Goal: Information Seeking & Learning: Learn about a topic

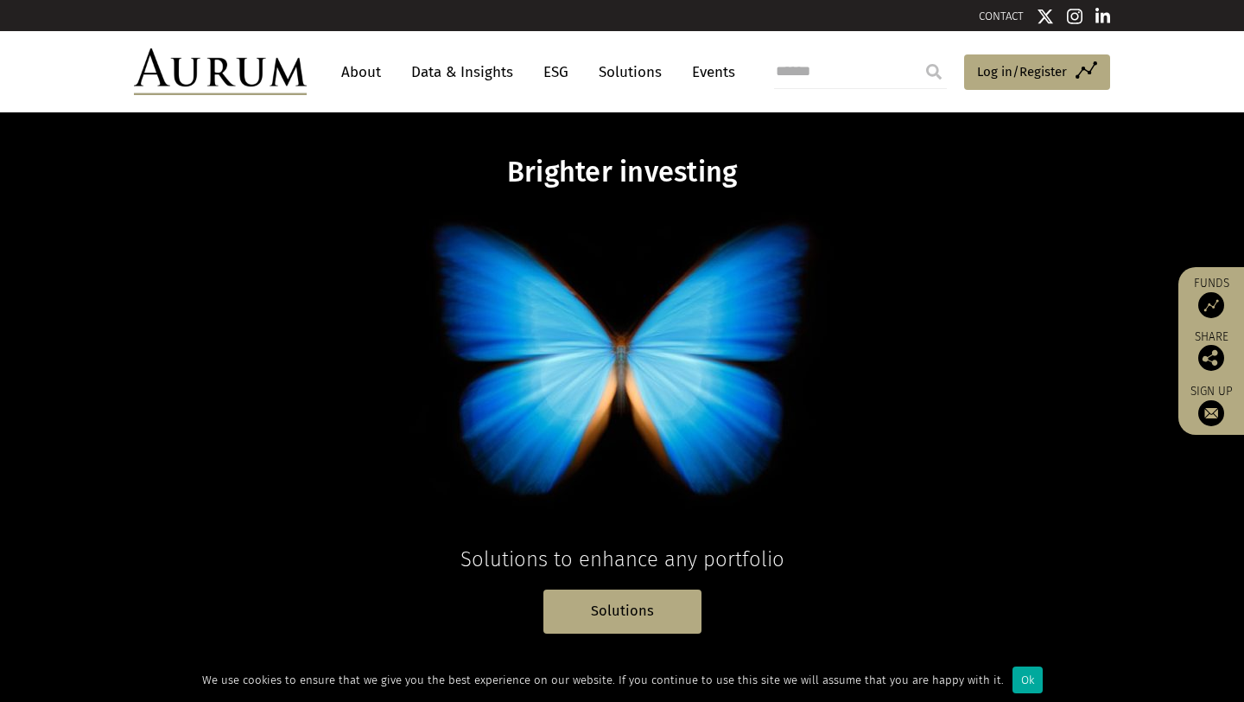
click at [374, 68] on link "About" at bounding box center [361, 72] width 57 height 32
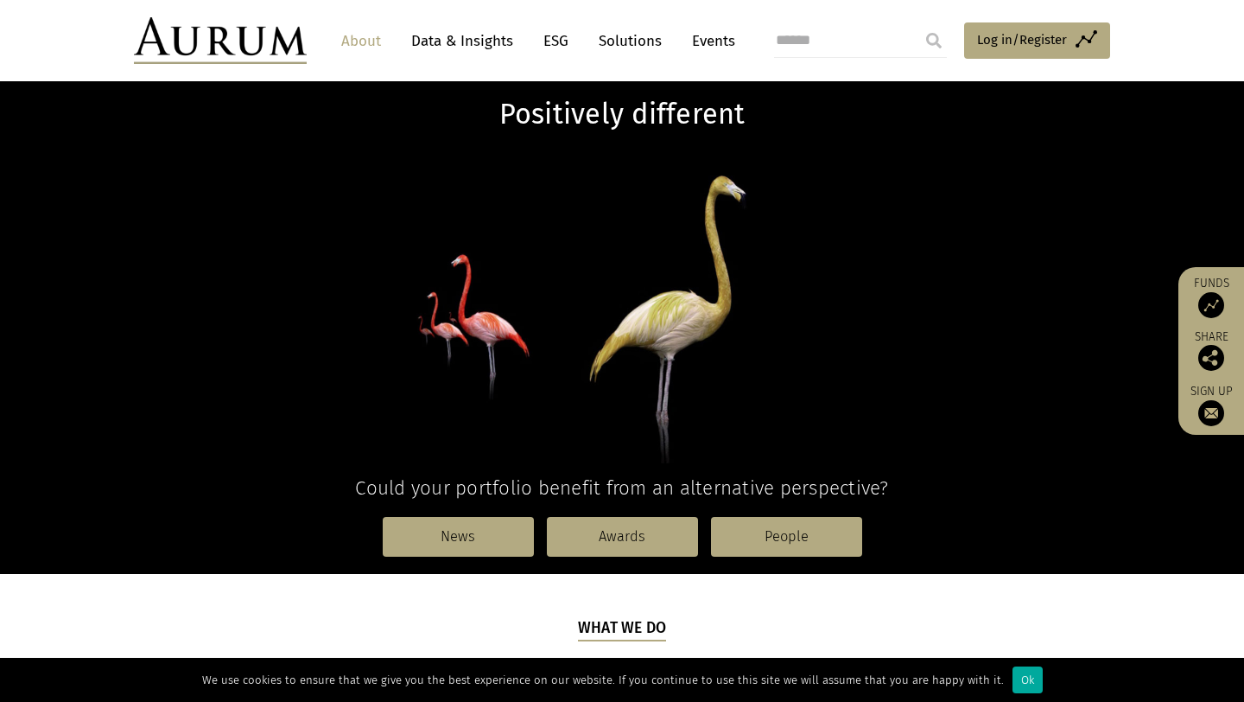
scroll to position [123, 0]
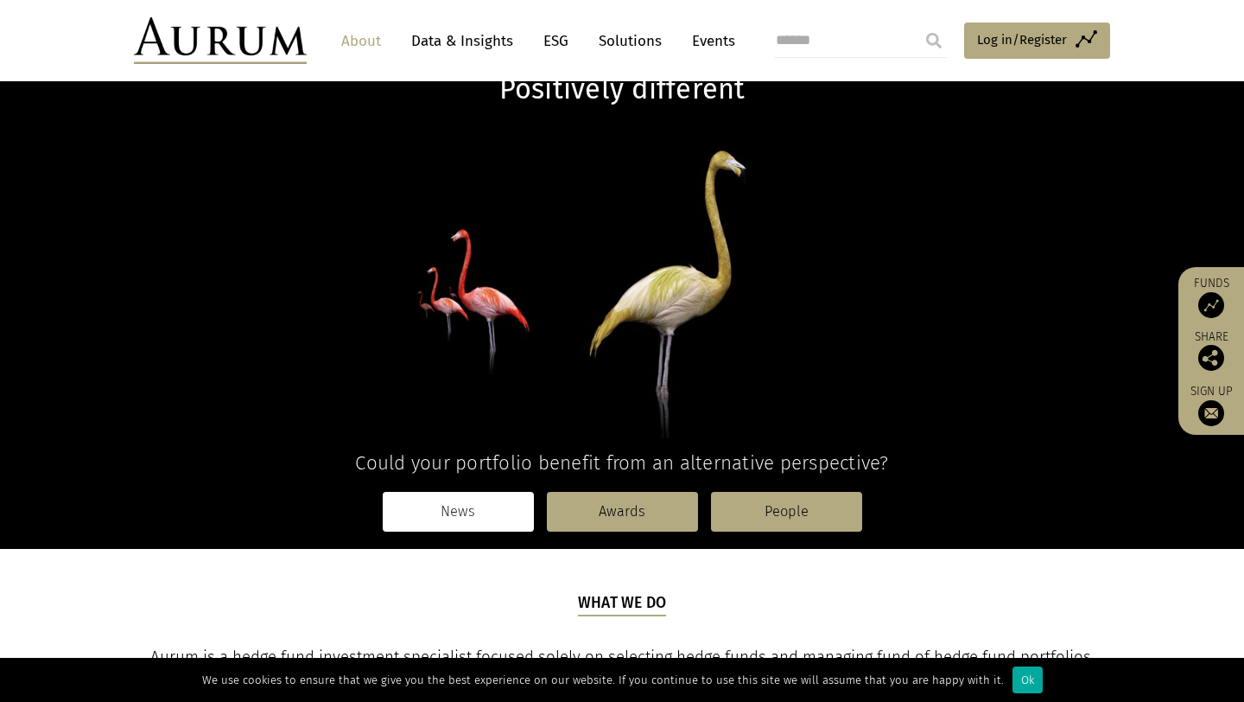
click at [493, 517] on link "News" at bounding box center [458, 512] width 151 height 40
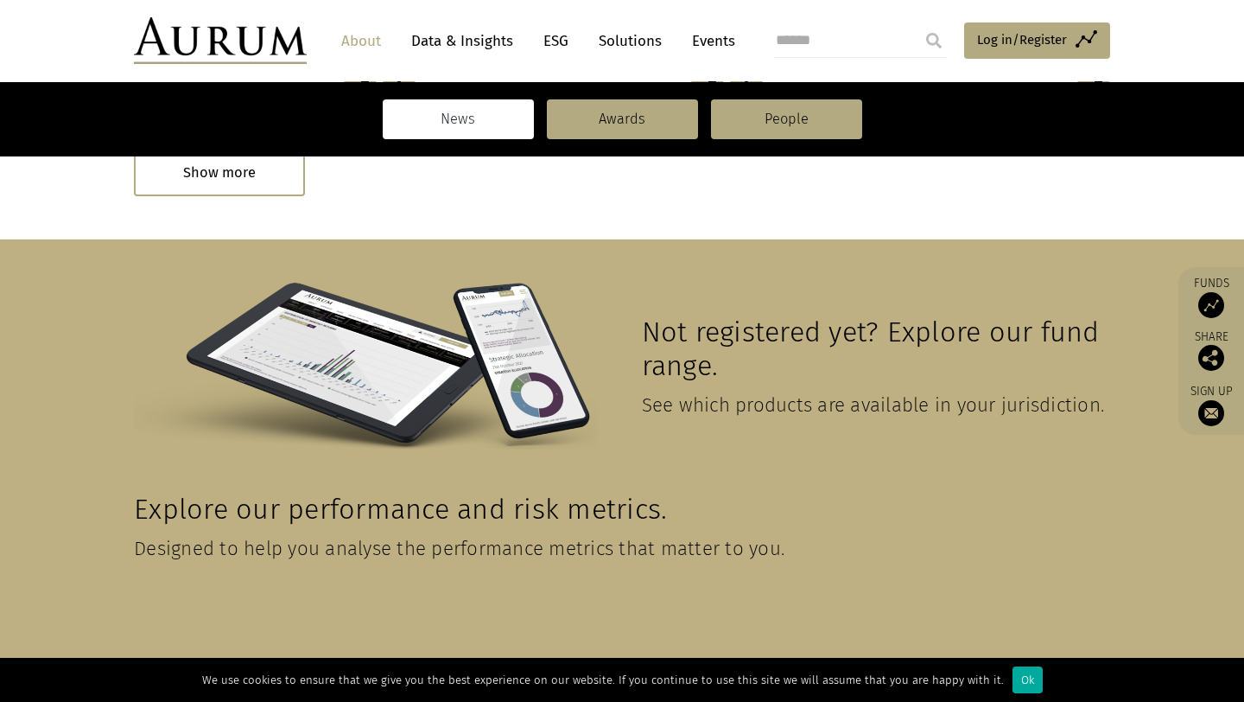
scroll to position [1051, 0]
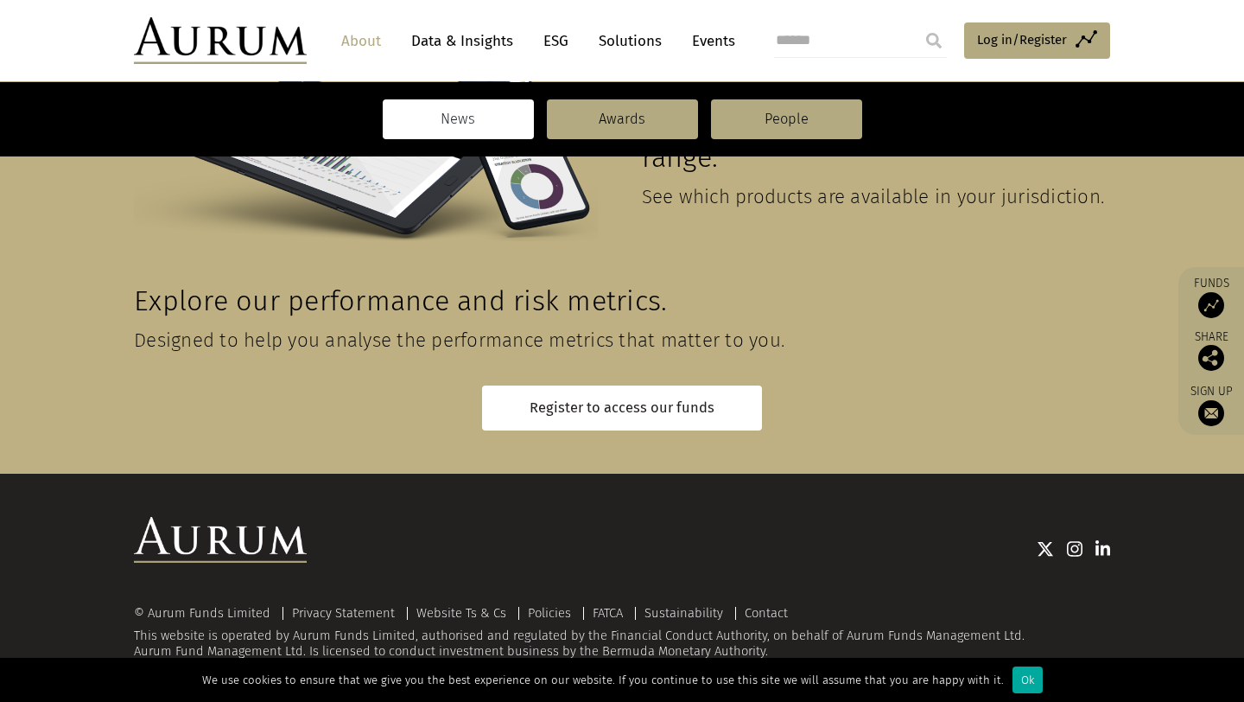
click at [612, 32] on link "Solutions" at bounding box center [630, 41] width 80 height 32
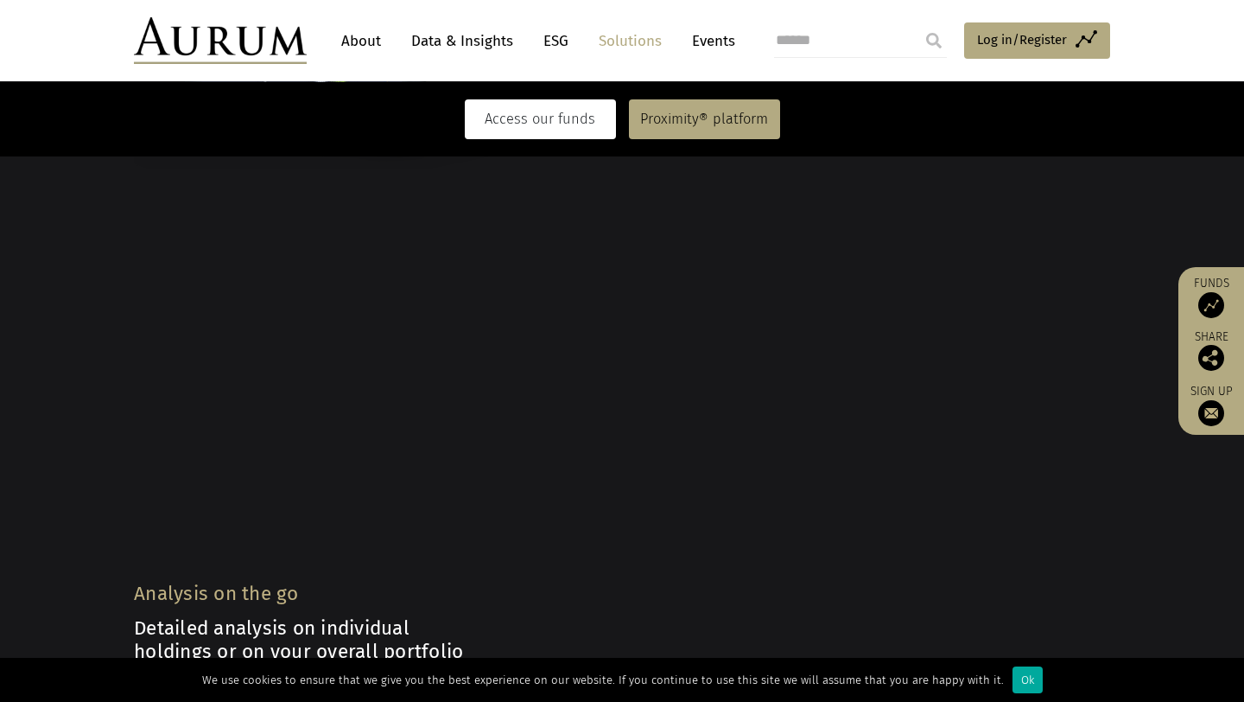
scroll to position [2718, 0]
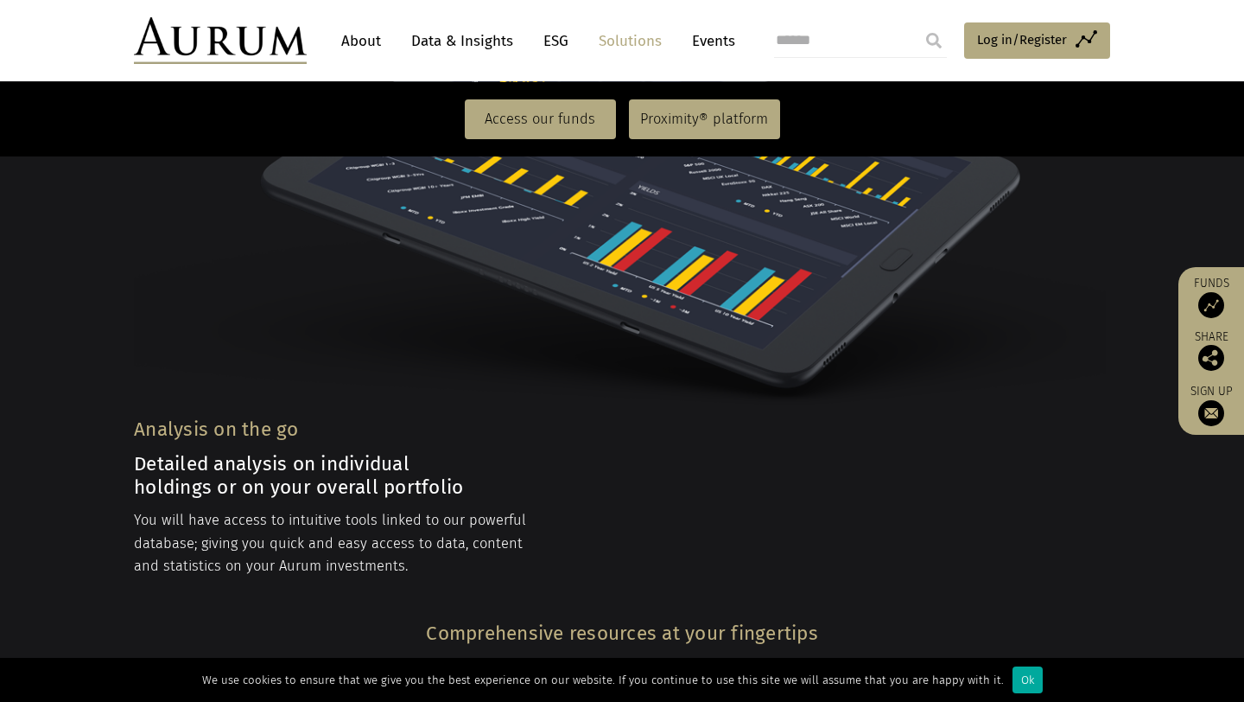
click at [444, 37] on link "Data & Insights" at bounding box center [462, 41] width 119 height 32
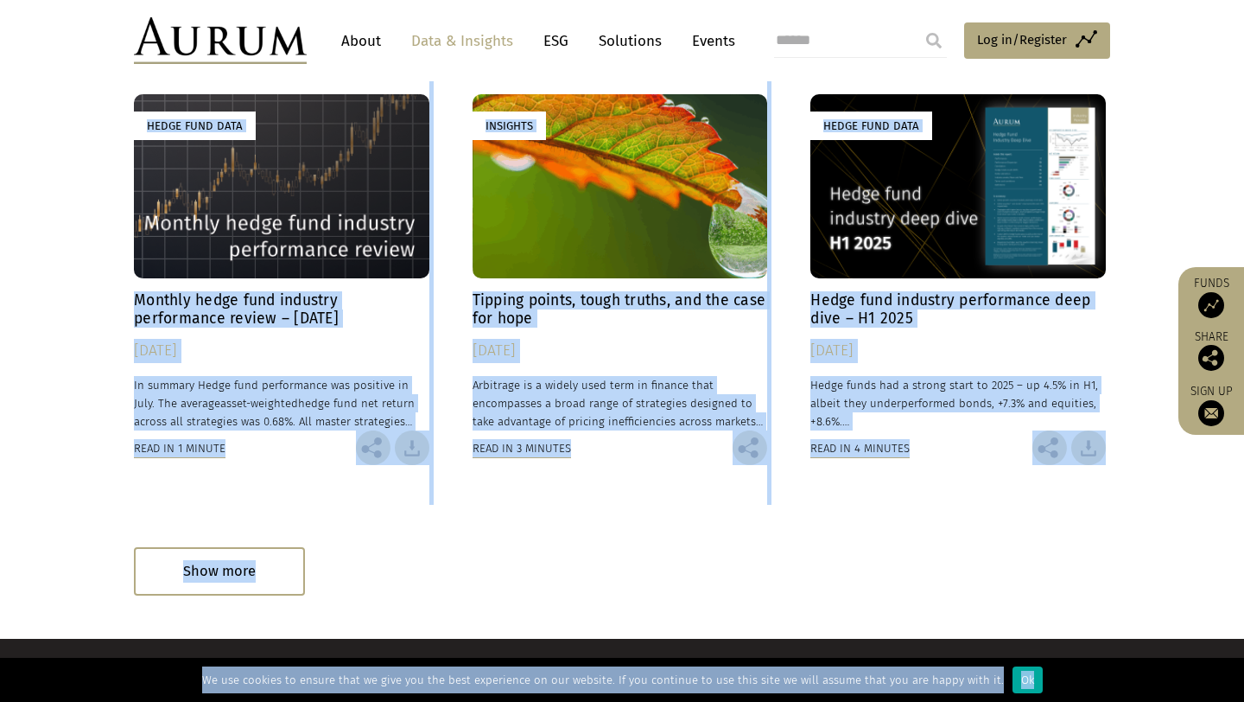
scroll to position [1008, 0]
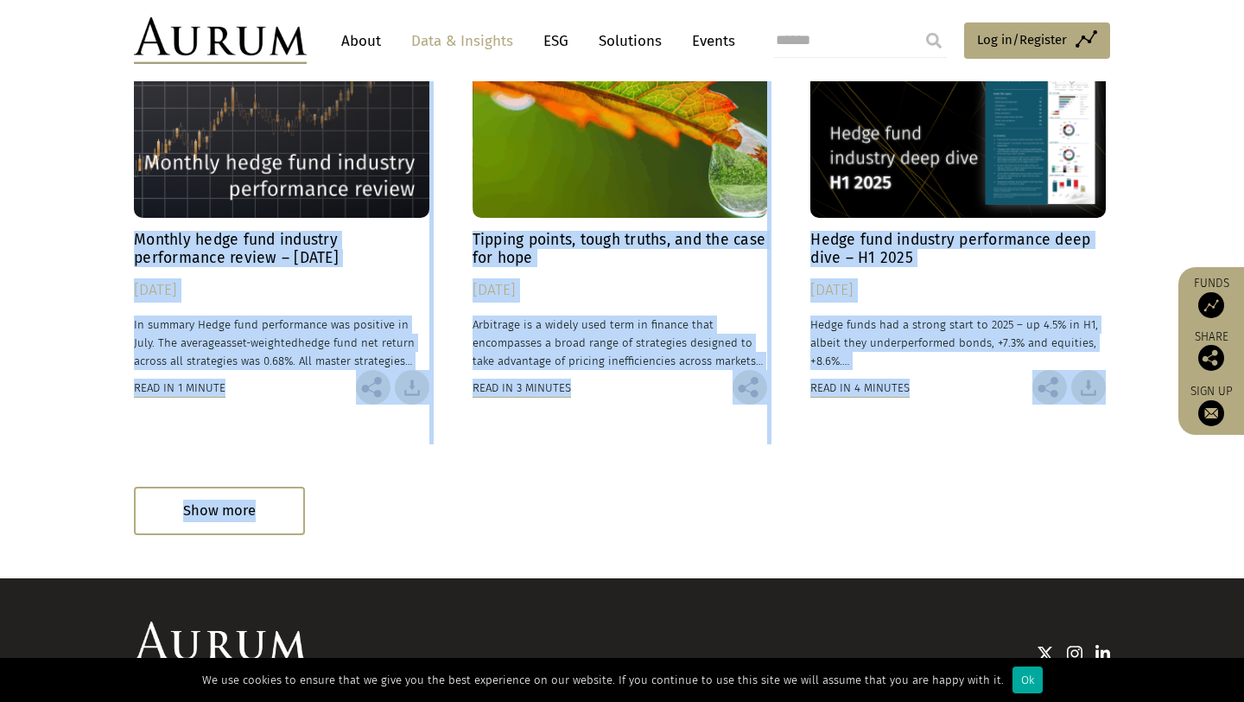
drag, startPoint x: 120, startPoint y: 110, endPoint x: 886, endPoint y: 545, distance: 880.9
click at [886, 545] on section "**********" at bounding box center [622, 36] width 1244 height 1084
click at [270, 518] on div "Show more" at bounding box center [219, 511] width 171 height 48
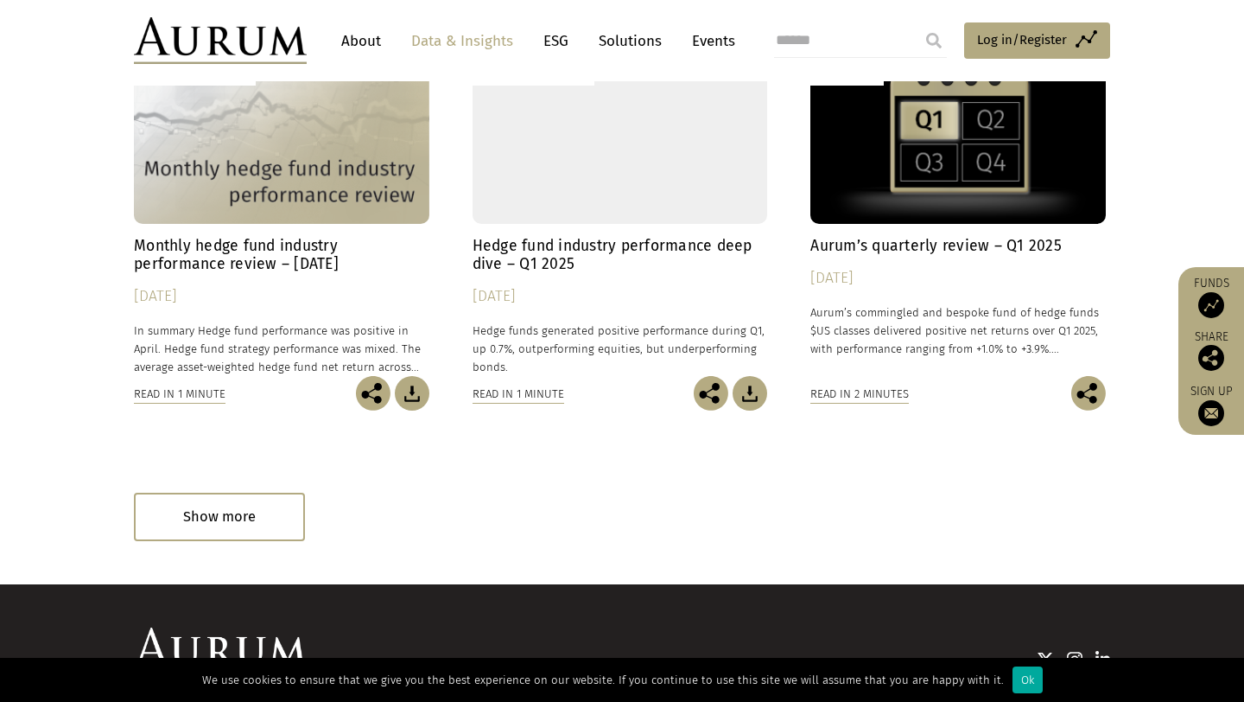
scroll to position [1933, 0]
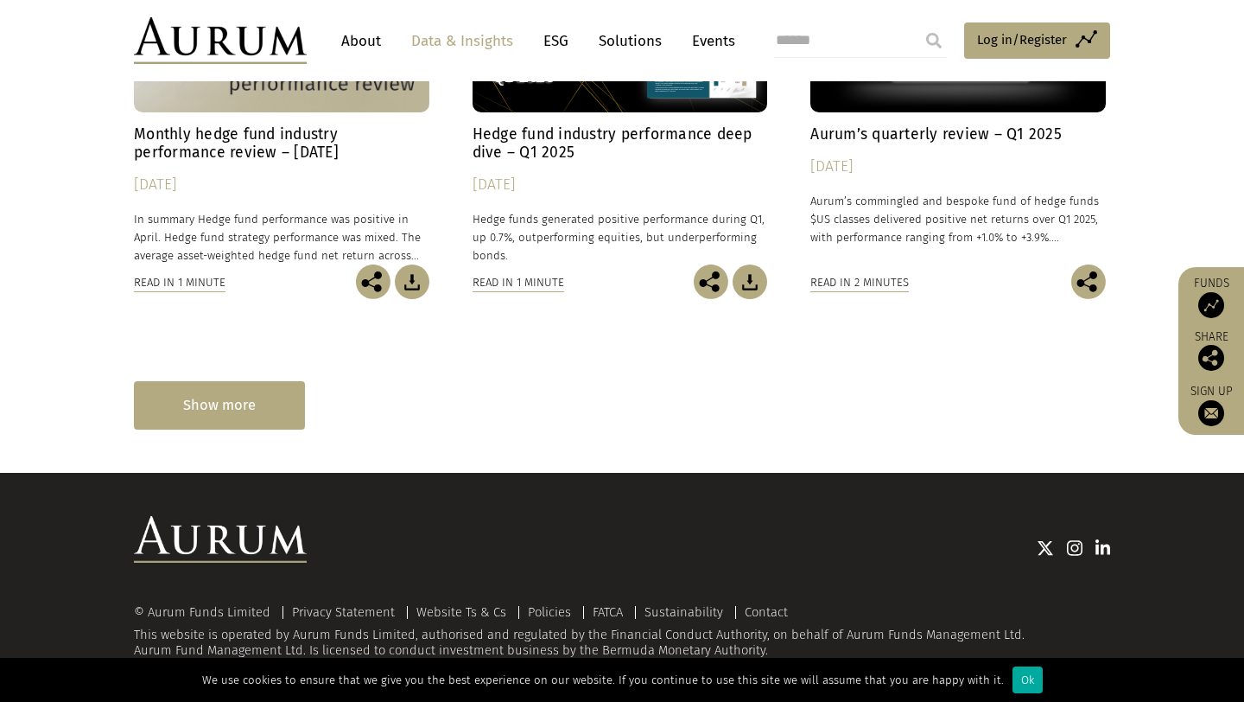
click at [242, 400] on div "Show more" at bounding box center [219, 405] width 171 height 48
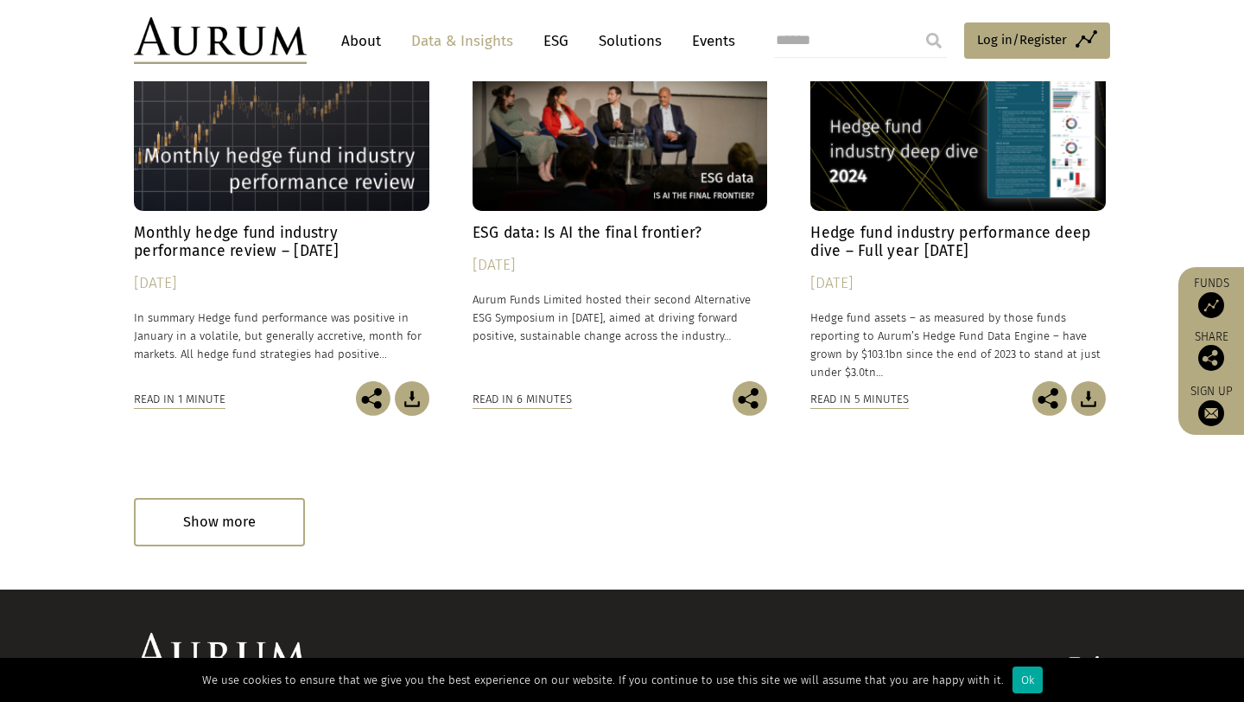
scroll to position [2862, 0]
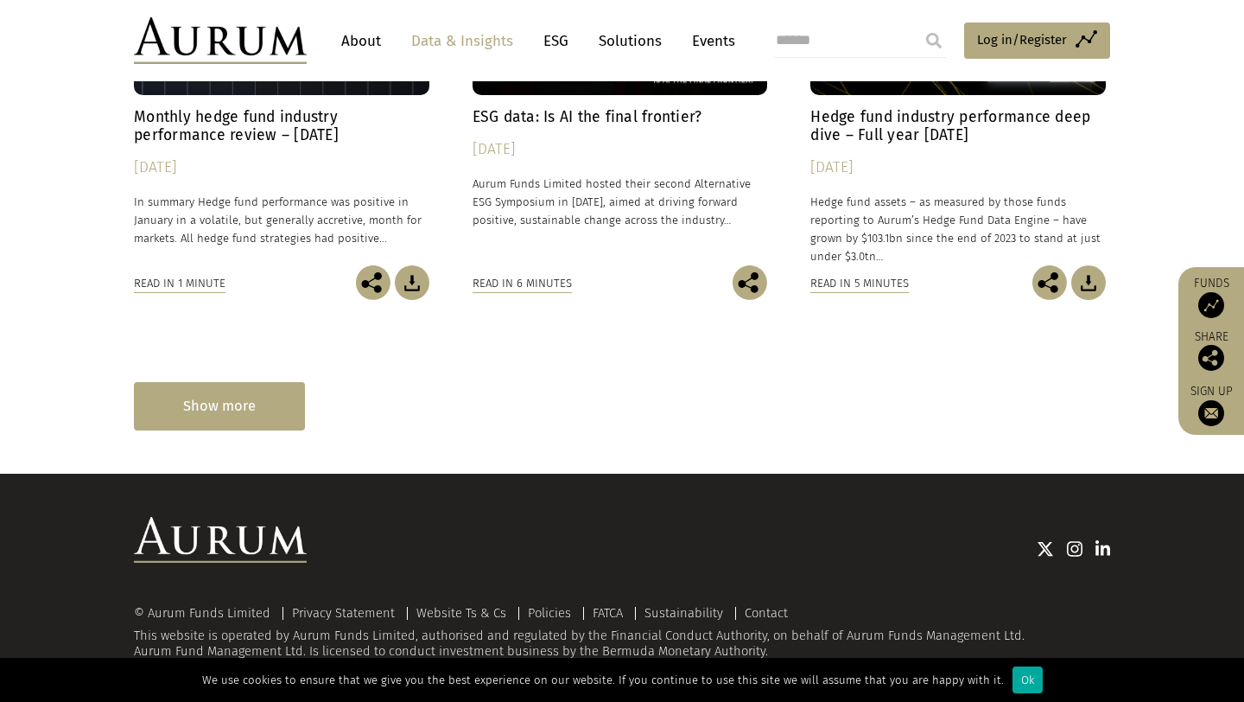
click at [238, 405] on div "Show more" at bounding box center [219, 406] width 171 height 48
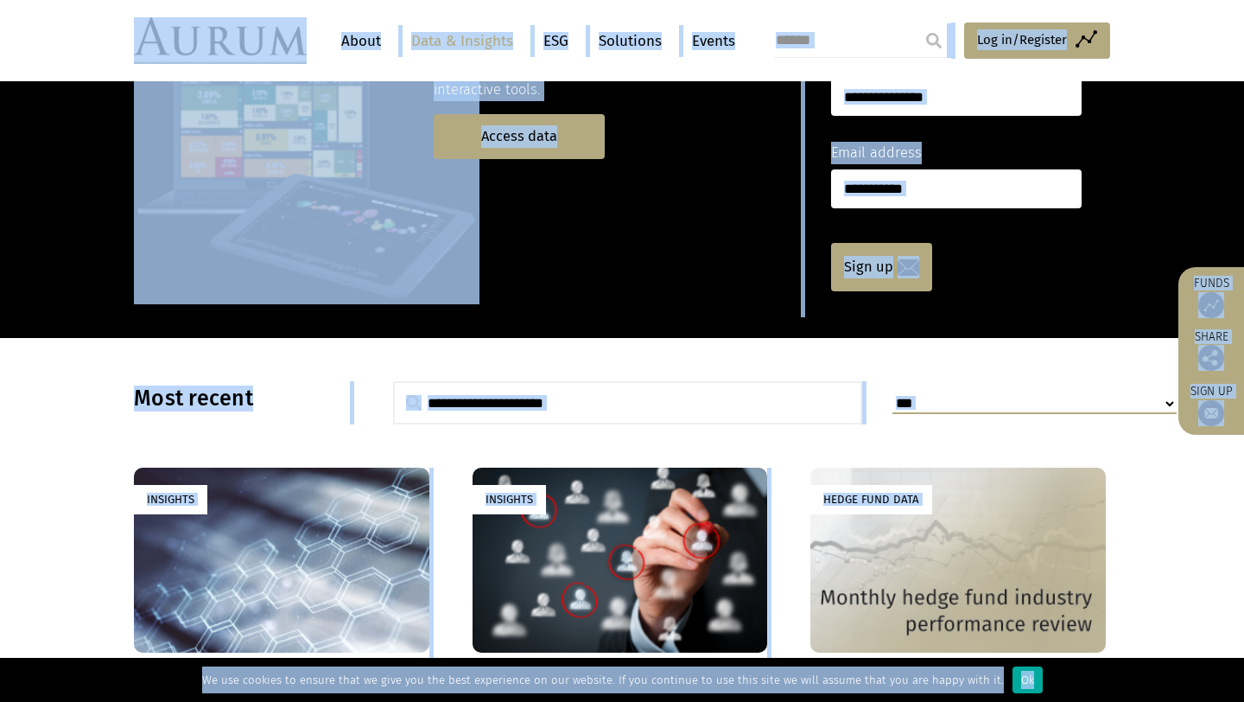
scroll to position [0, 0]
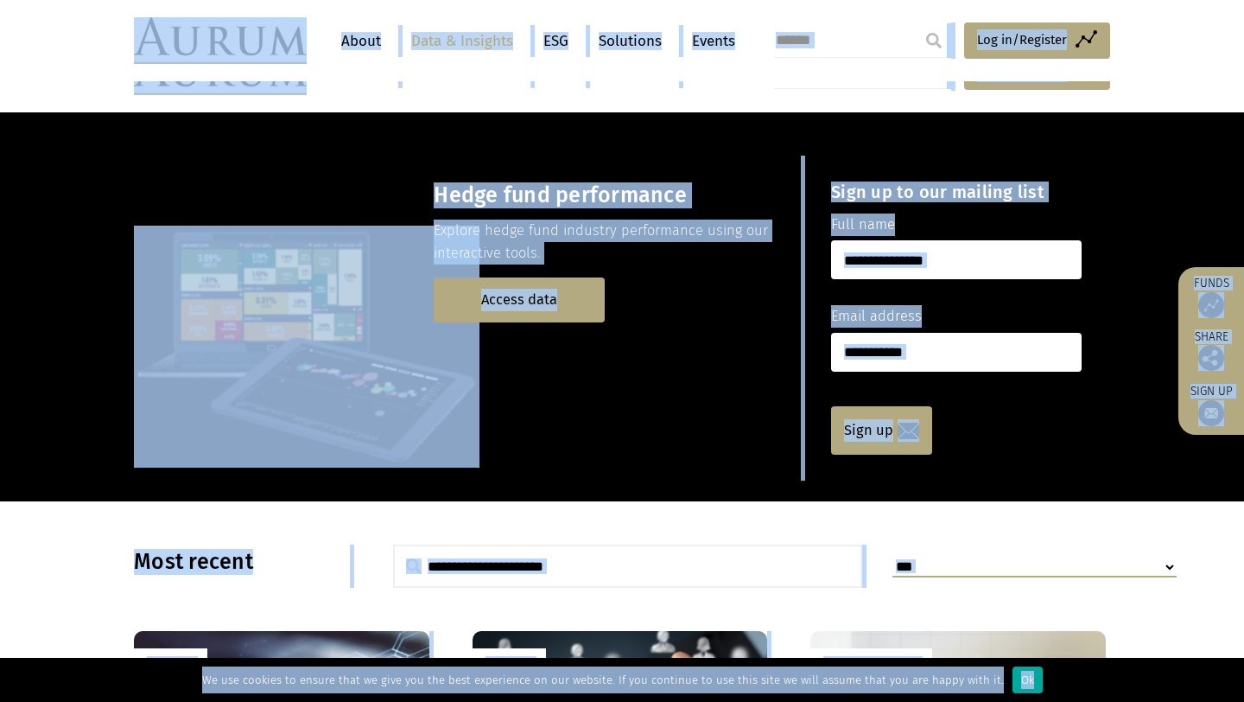
copy div "CONTACT About Data & Insights ESG Solutions Events Access Funds Log in/Register…"
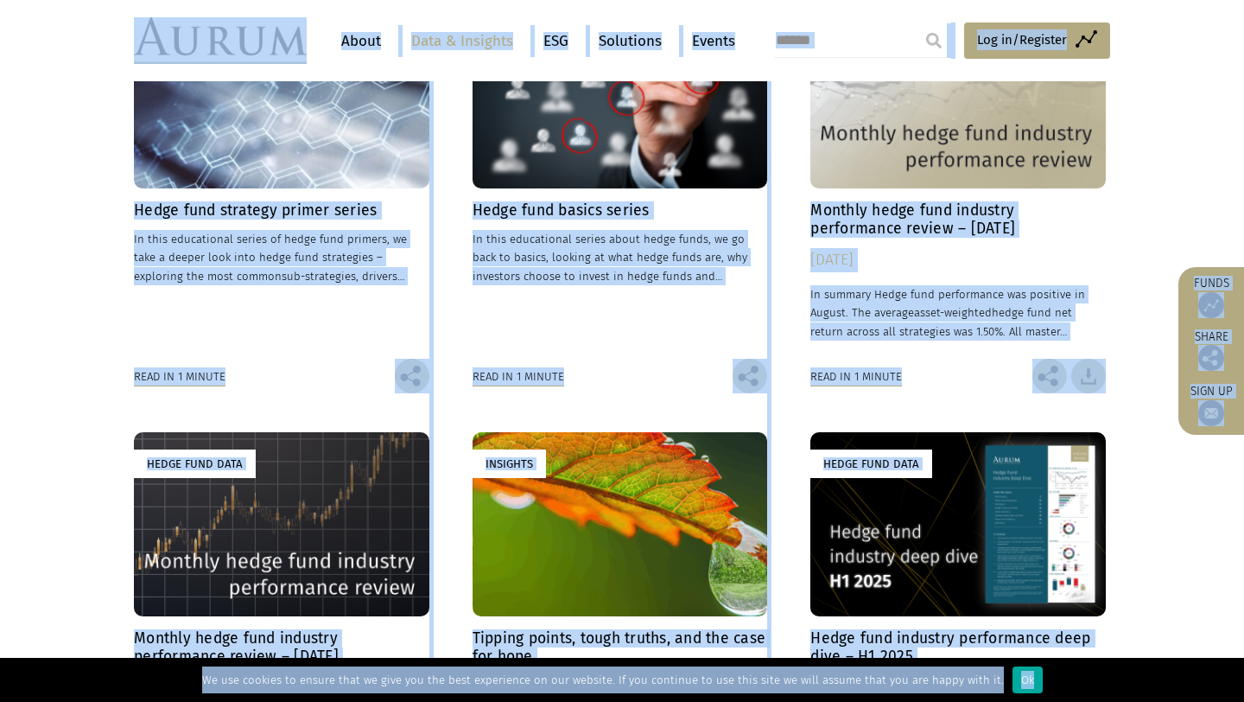
scroll to position [908, 0]
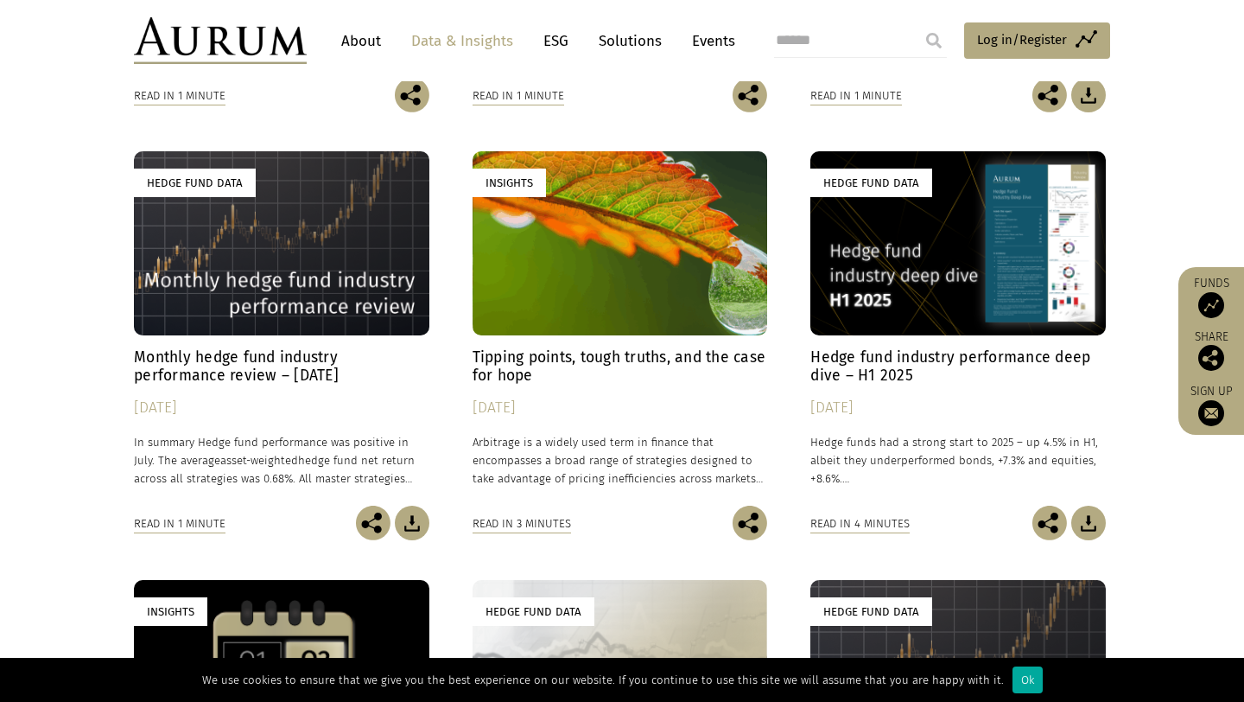
click at [193, 364] on h4 "Monthly hedge fund industry performance review – July 2025" at bounding box center [282, 366] width 296 height 36
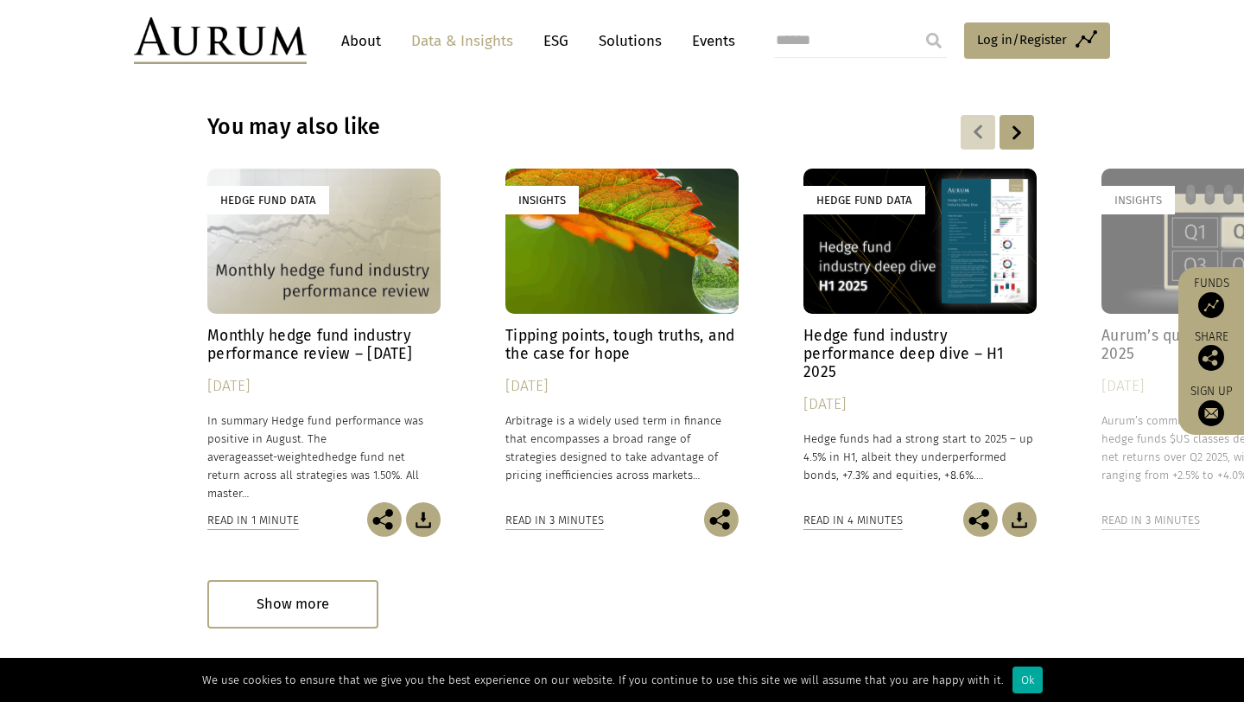
scroll to position [2523, 0]
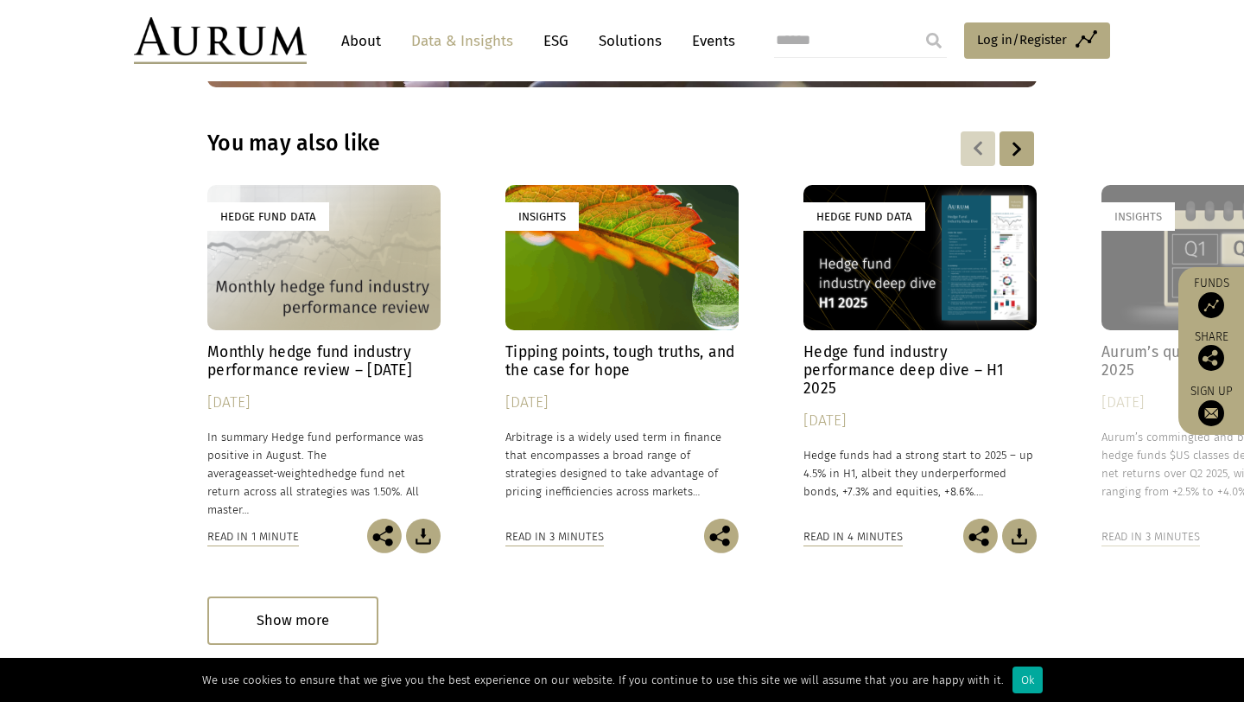
click at [591, 428] on p "Arbitrage is a widely used term in finance that encompasses a broad range of st…" at bounding box center [622, 464] width 233 height 73
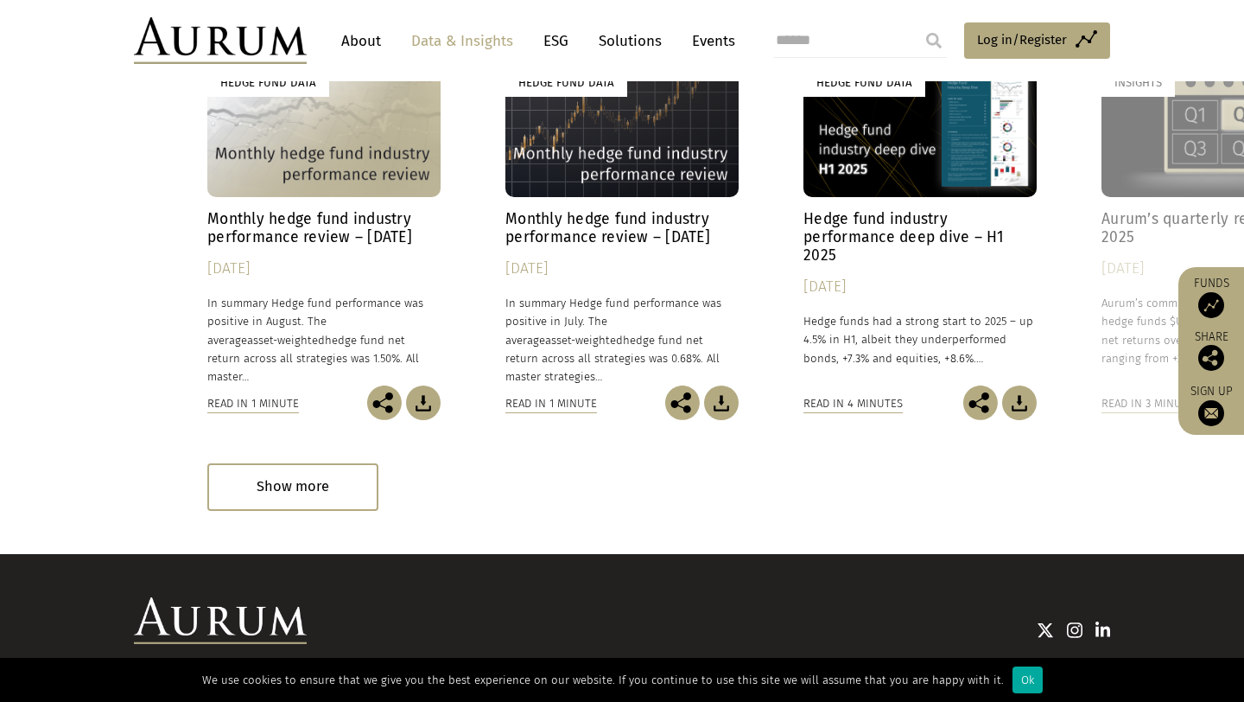
scroll to position [2051, 0]
